Goal: Communication & Community: Answer question/provide support

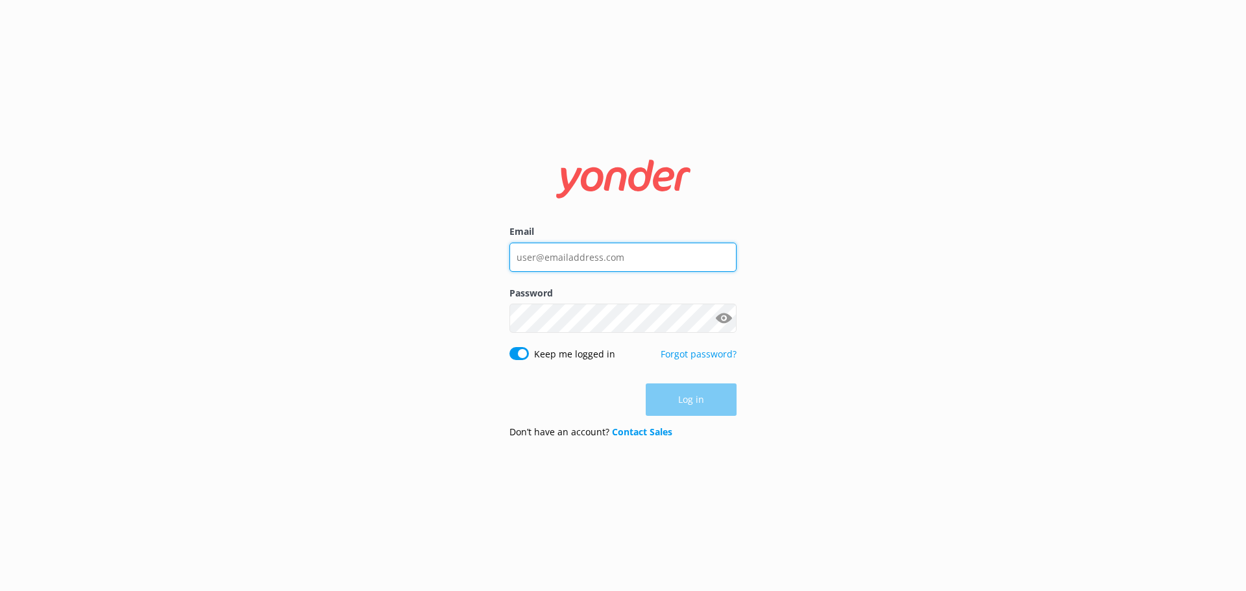
type input "[EMAIL_ADDRESS][DOMAIN_NAME]"
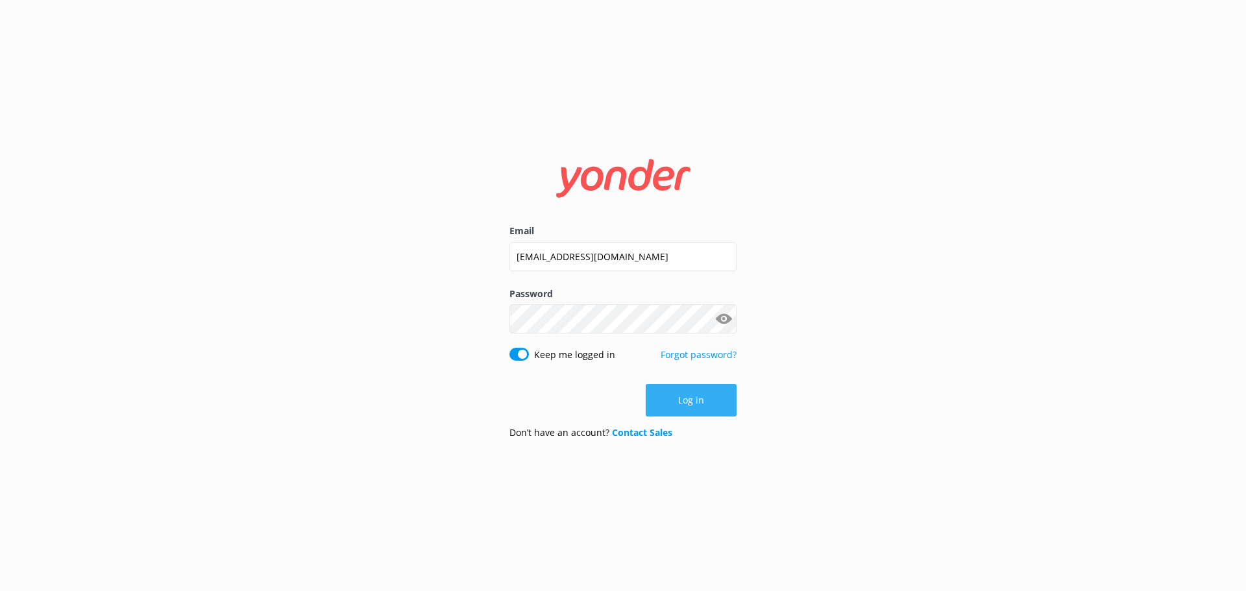
click at [691, 390] on button "Log in" at bounding box center [691, 400] width 91 height 32
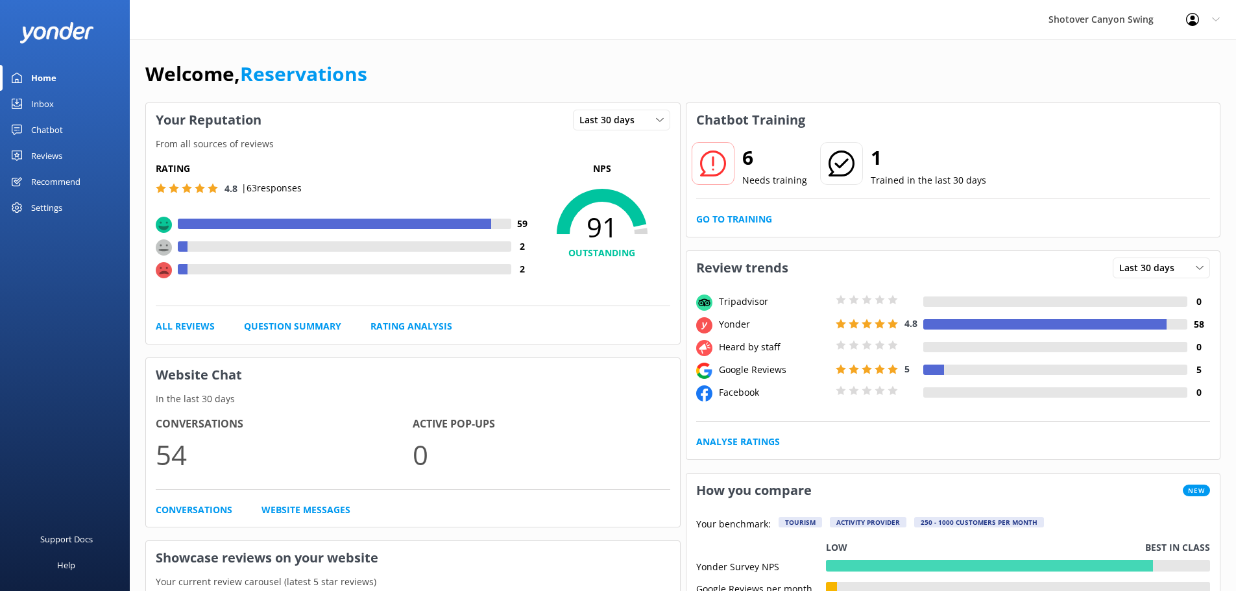
click at [42, 155] on div "Reviews" at bounding box center [46, 156] width 31 height 26
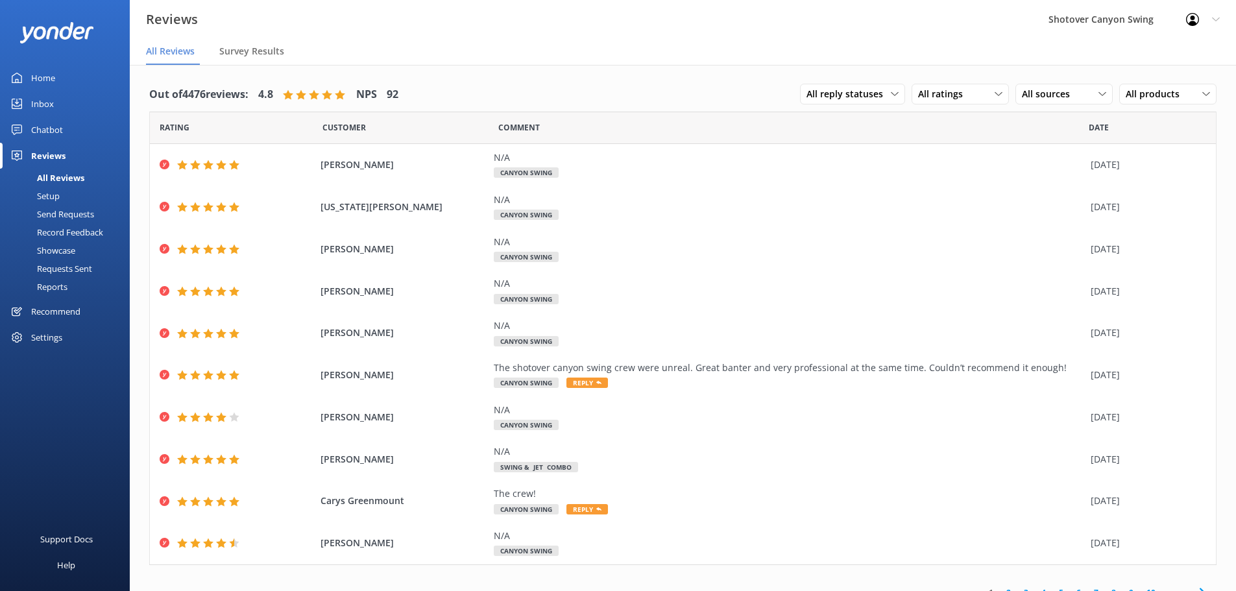
click at [43, 98] on div "Inbox" at bounding box center [42, 104] width 23 height 26
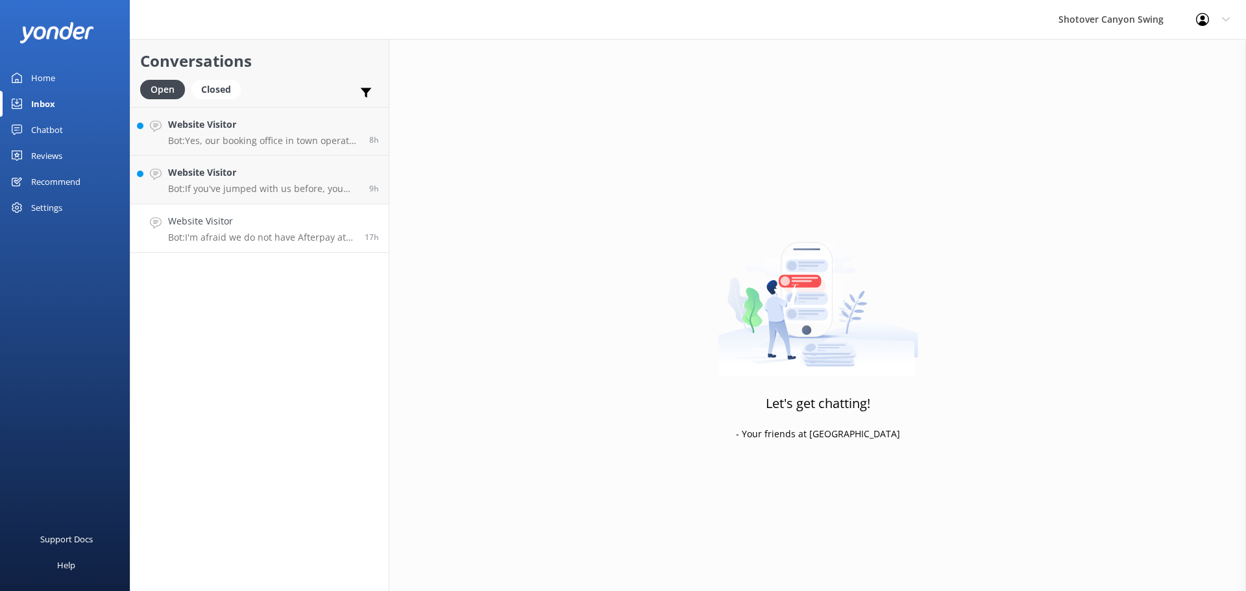
click at [246, 223] on h4 "Website Visitor" at bounding box center [261, 221] width 187 height 14
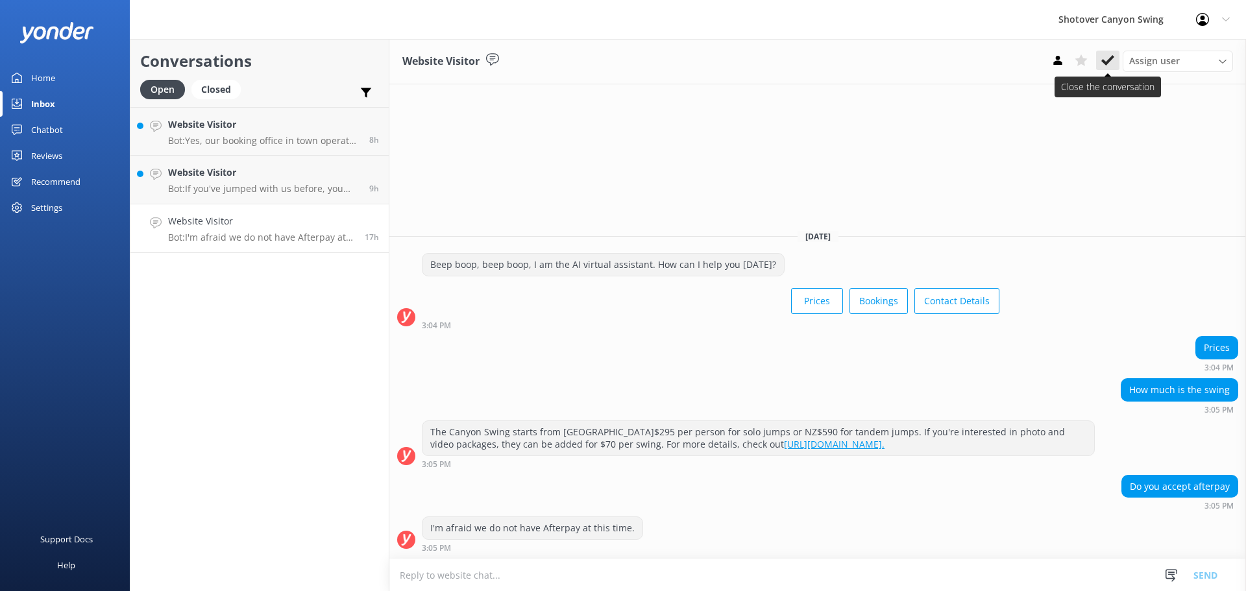
click at [1101, 57] on icon at bounding box center [1107, 60] width 13 height 13
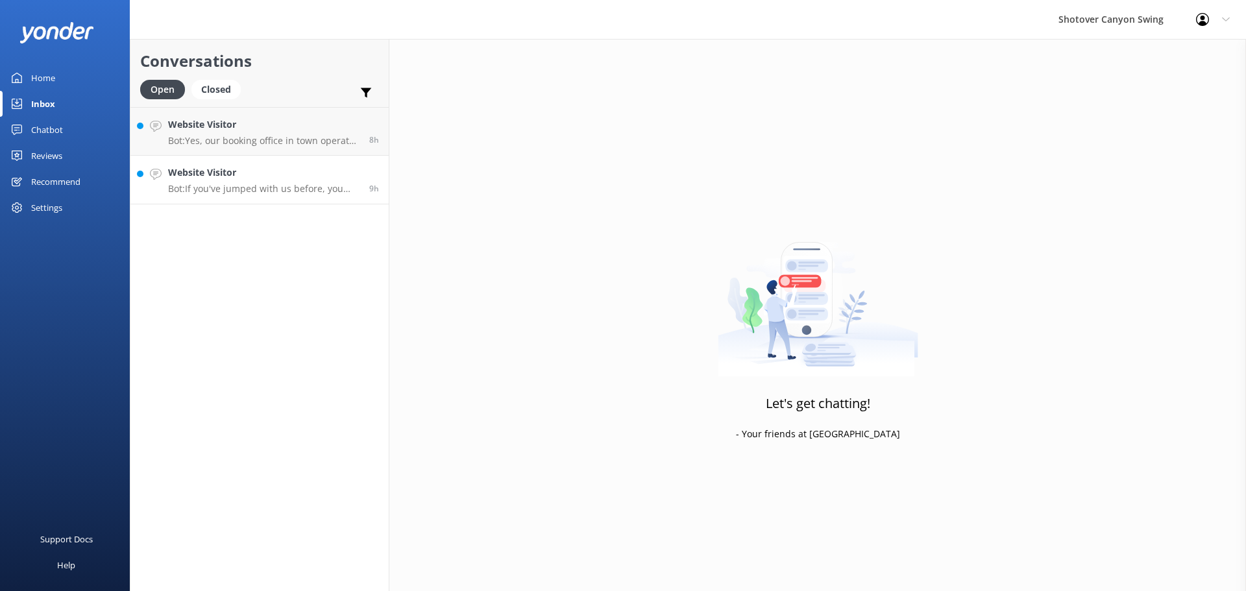
click at [285, 171] on h4 "Website Visitor" at bounding box center [263, 172] width 191 height 14
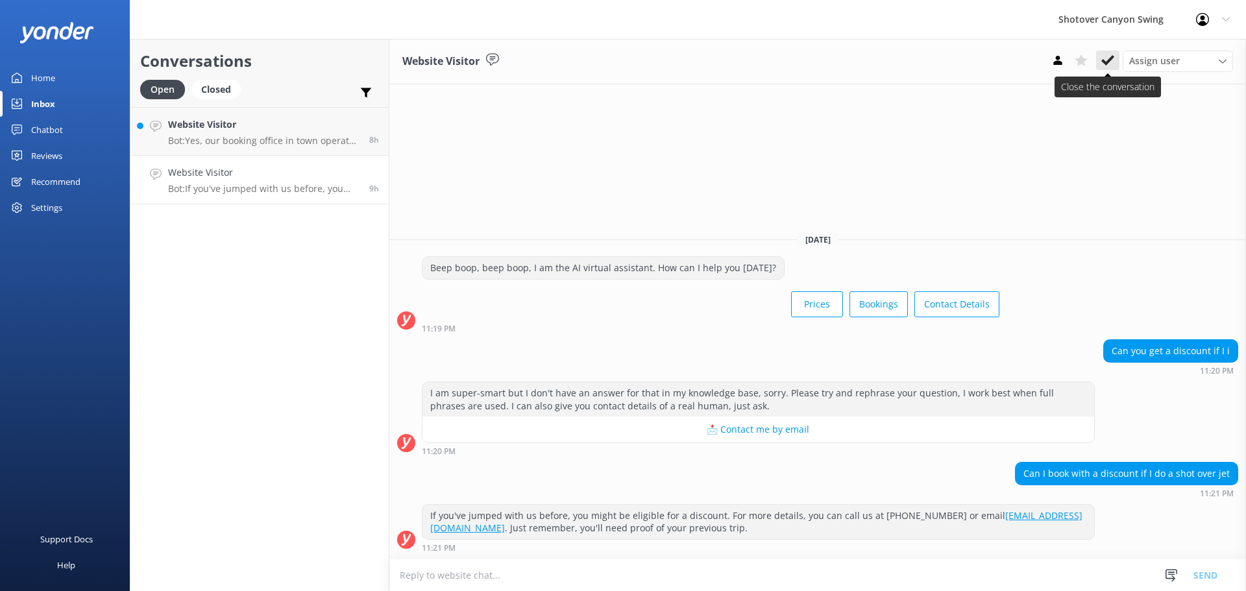
click at [1108, 62] on use at bounding box center [1107, 60] width 13 height 10
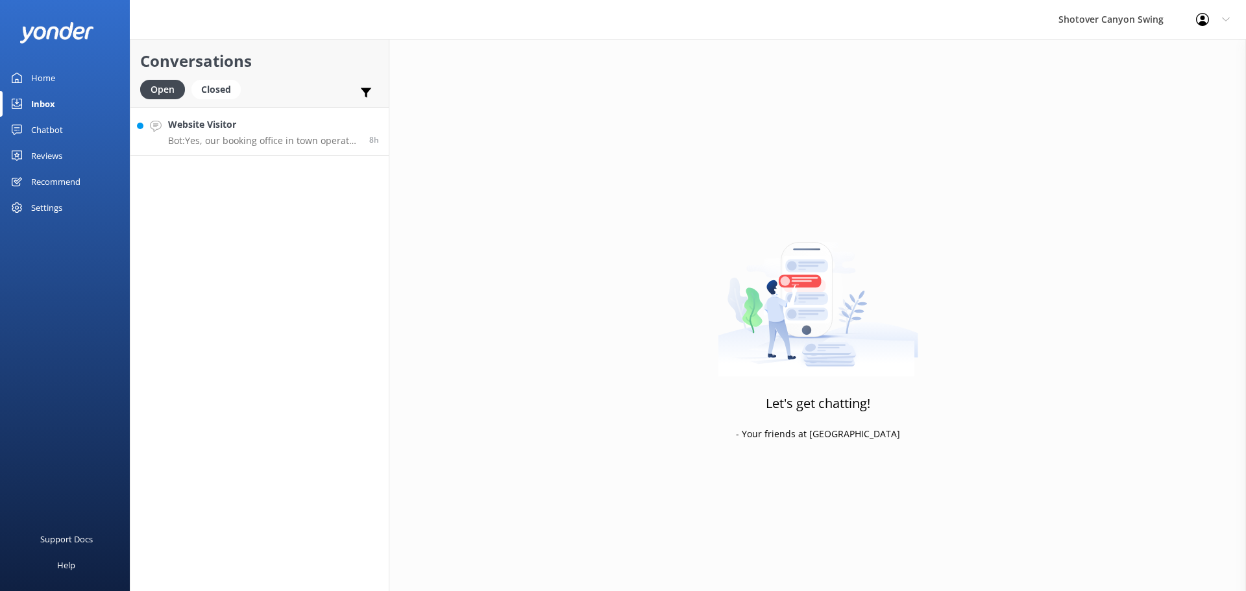
click at [297, 141] on p "Bot: Yes, our booking office in town operates from 8:30 AM to 5:00 PM, seven da…" at bounding box center [263, 141] width 191 height 12
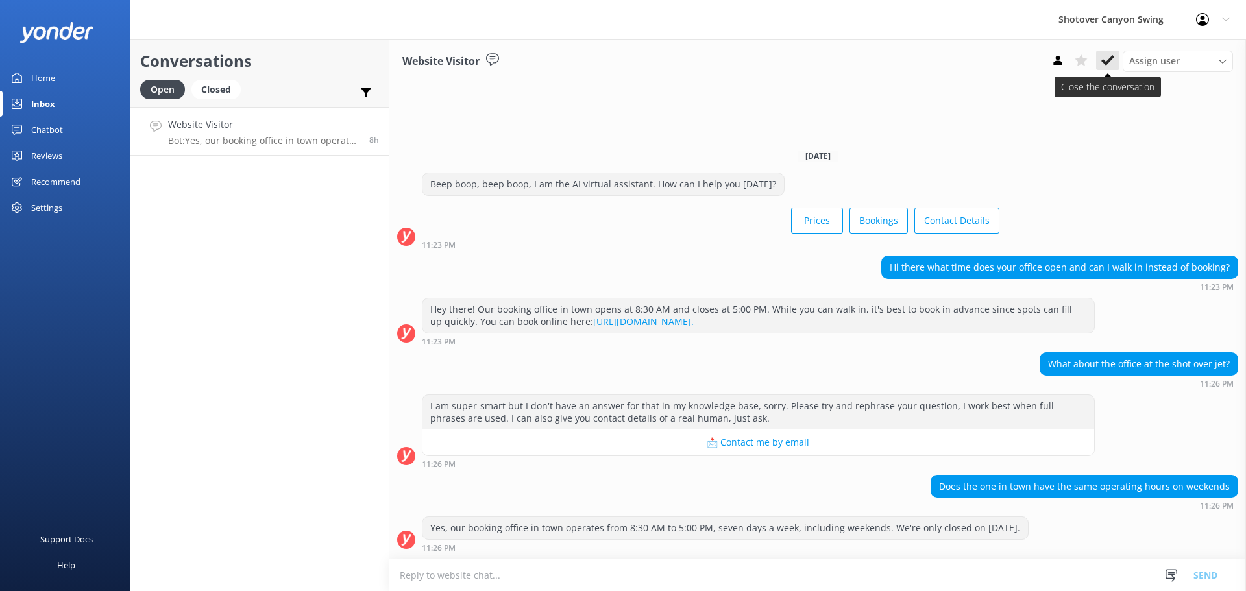
click at [1106, 60] on icon at bounding box center [1107, 60] width 13 height 13
